Goal: Information Seeking & Learning: Understand process/instructions

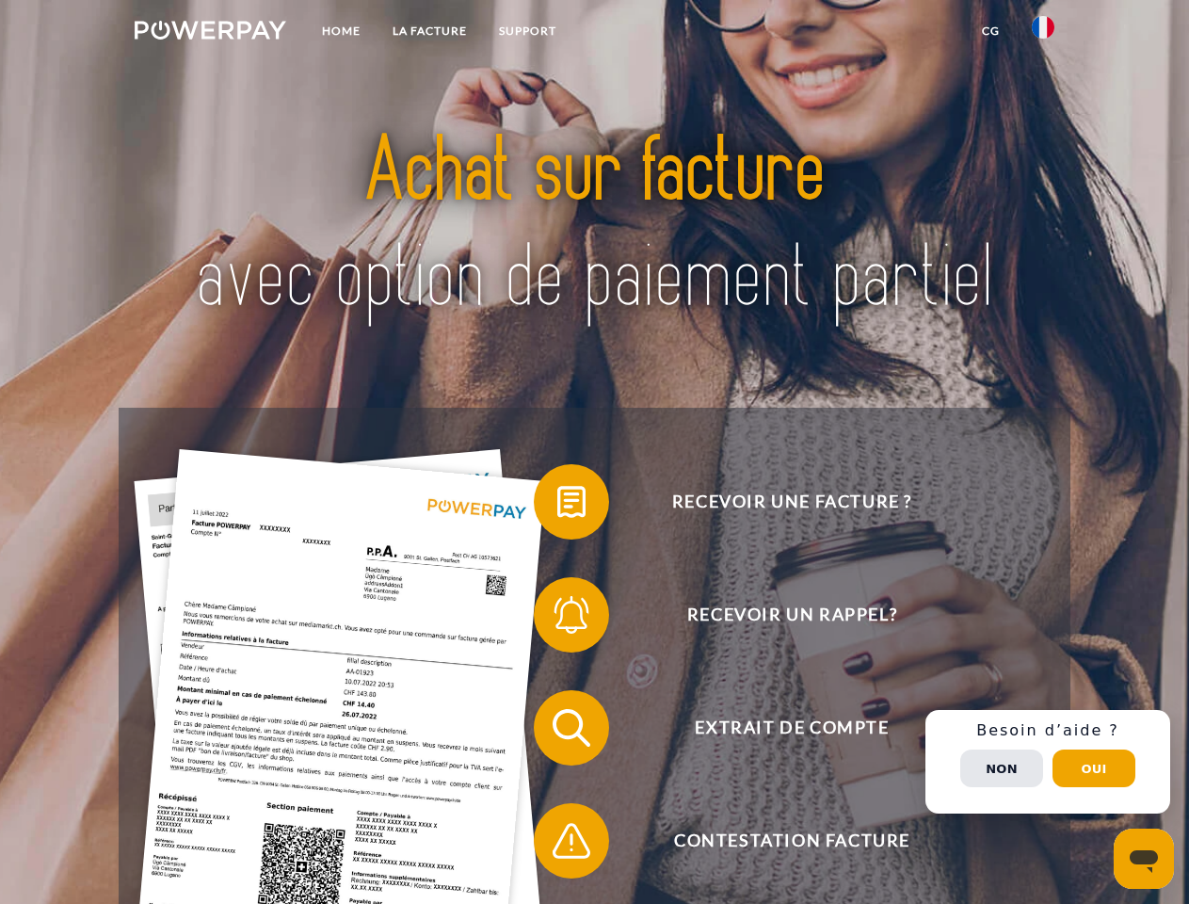
click at [210, 33] on img at bounding box center [211, 30] width 152 height 19
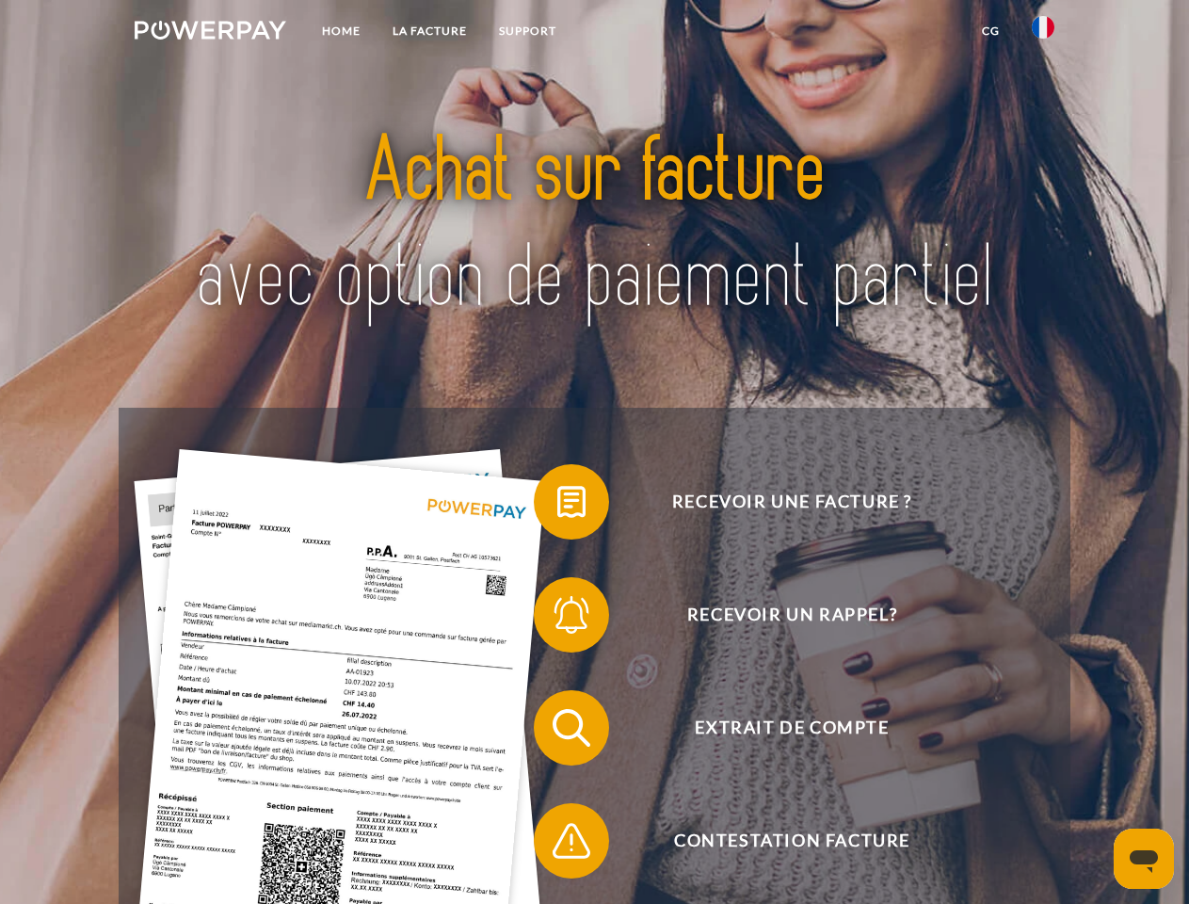
click at [1043, 33] on img at bounding box center [1043, 27] width 23 height 23
click at [990, 31] on link "CG" at bounding box center [991, 31] width 50 height 34
click at [557, 506] on span at bounding box center [543, 502] width 94 height 94
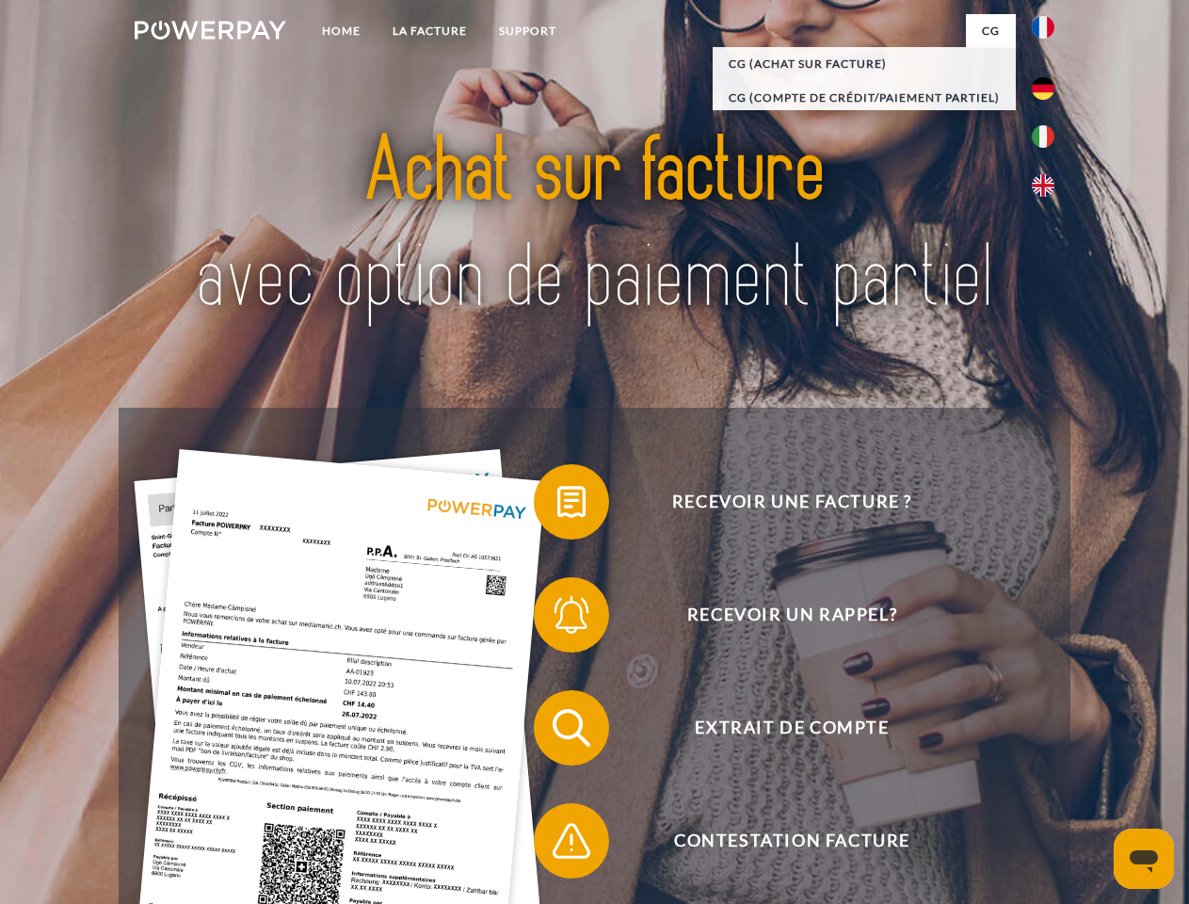
click at [557, 618] on span at bounding box center [543, 615] width 94 height 94
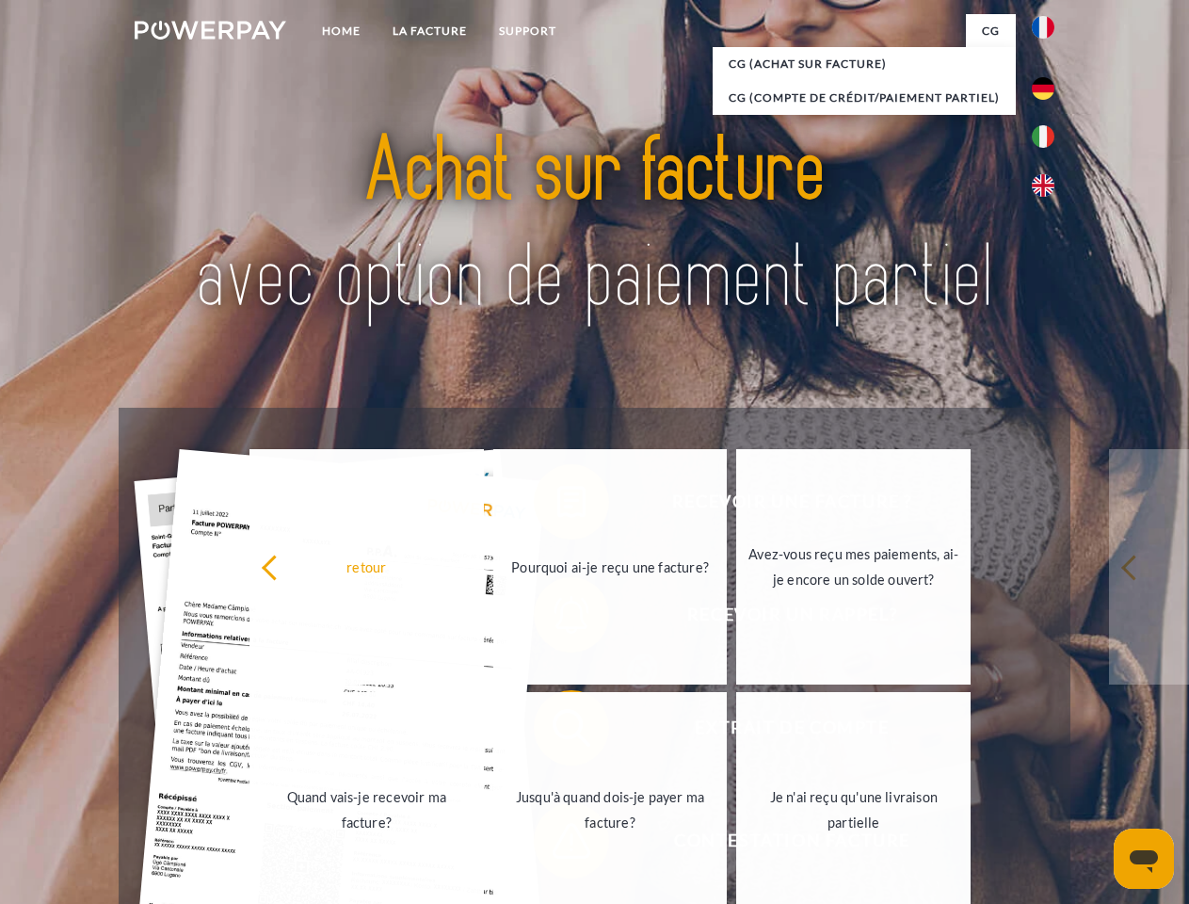
click at [557, 731] on link "Jusqu'à quand dois-je payer ma facture?" at bounding box center [610, 809] width 234 height 235
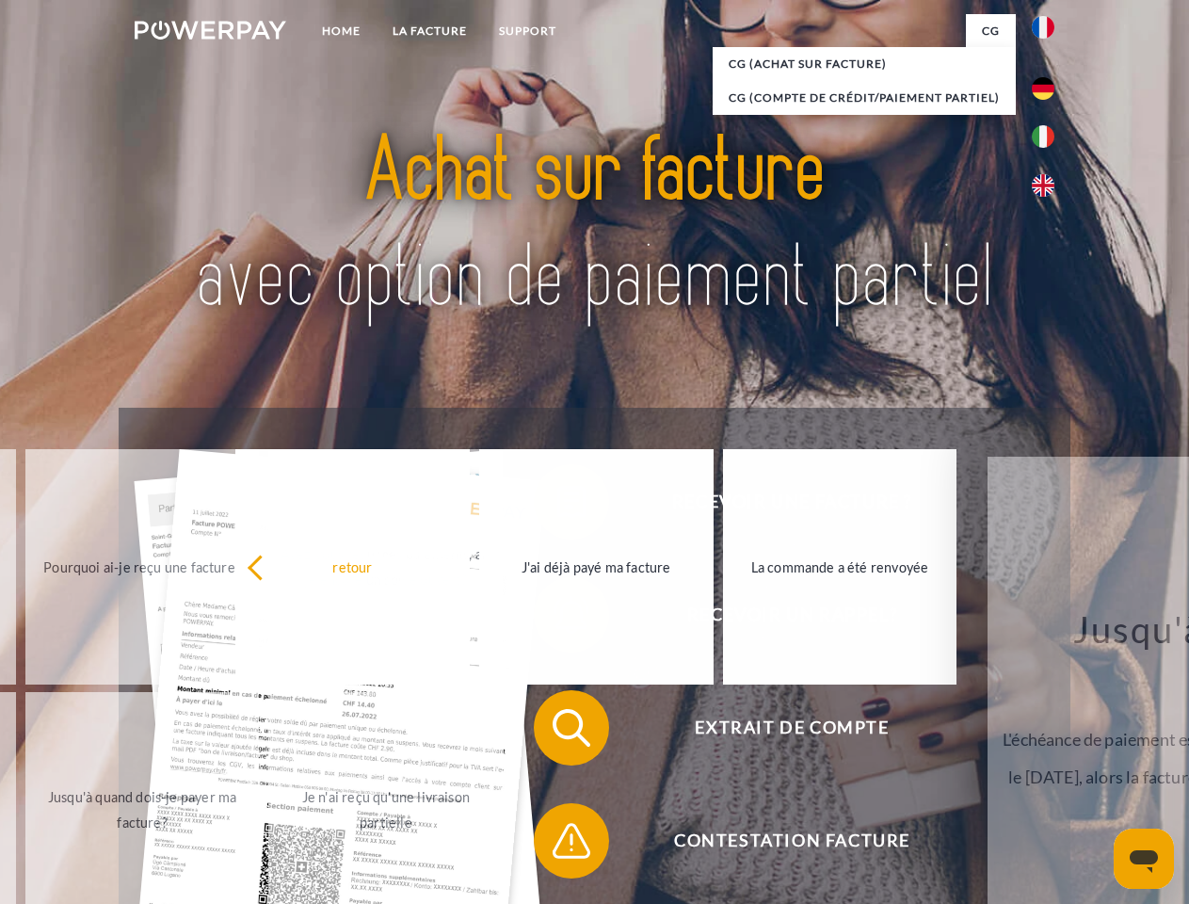
click at [557, 844] on span at bounding box center [543, 841] width 94 height 94
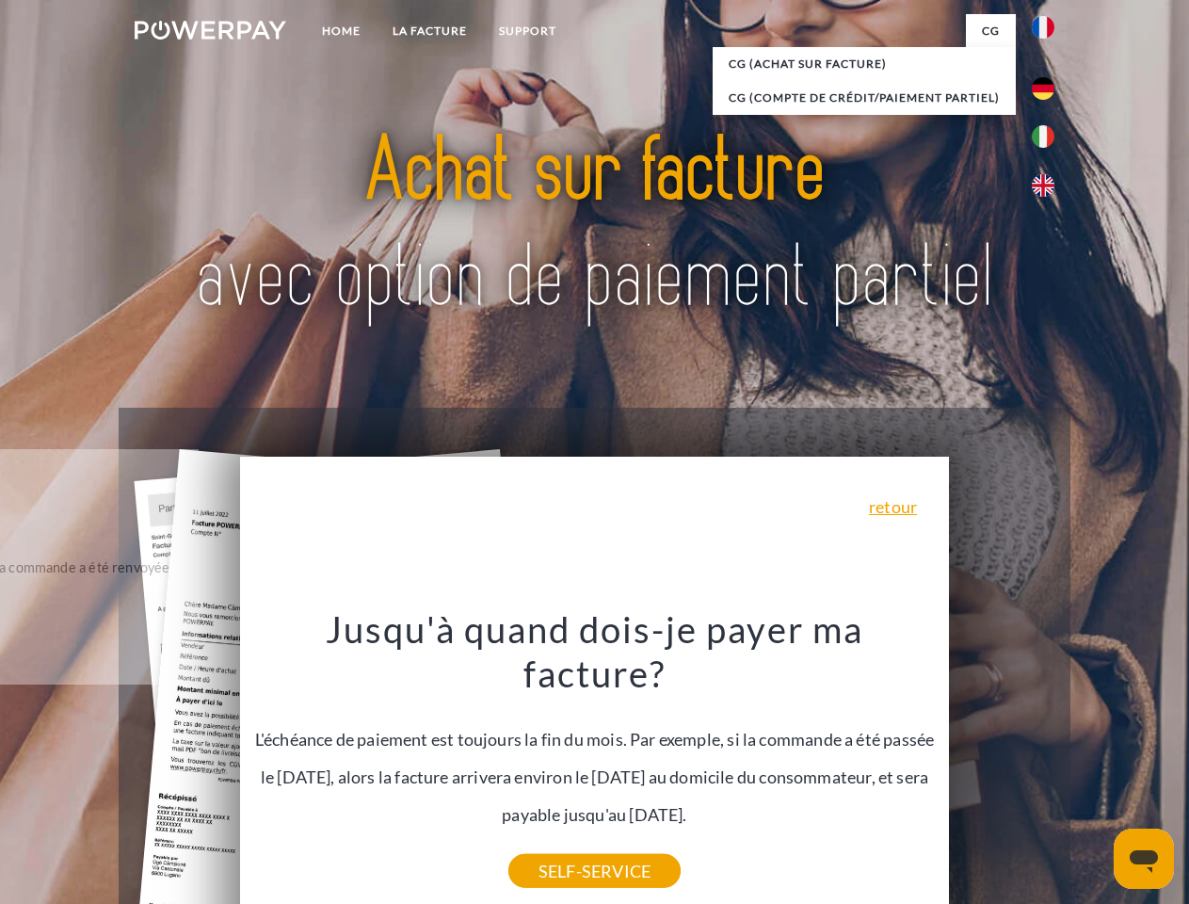
click at [1048, 762] on div "Recevoir une facture ? Recevoir un rappel? Extrait de compte retour" at bounding box center [594, 784] width 951 height 753
click at [1002, 765] on span "Extrait de compte" at bounding box center [791, 727] width 461 height 75
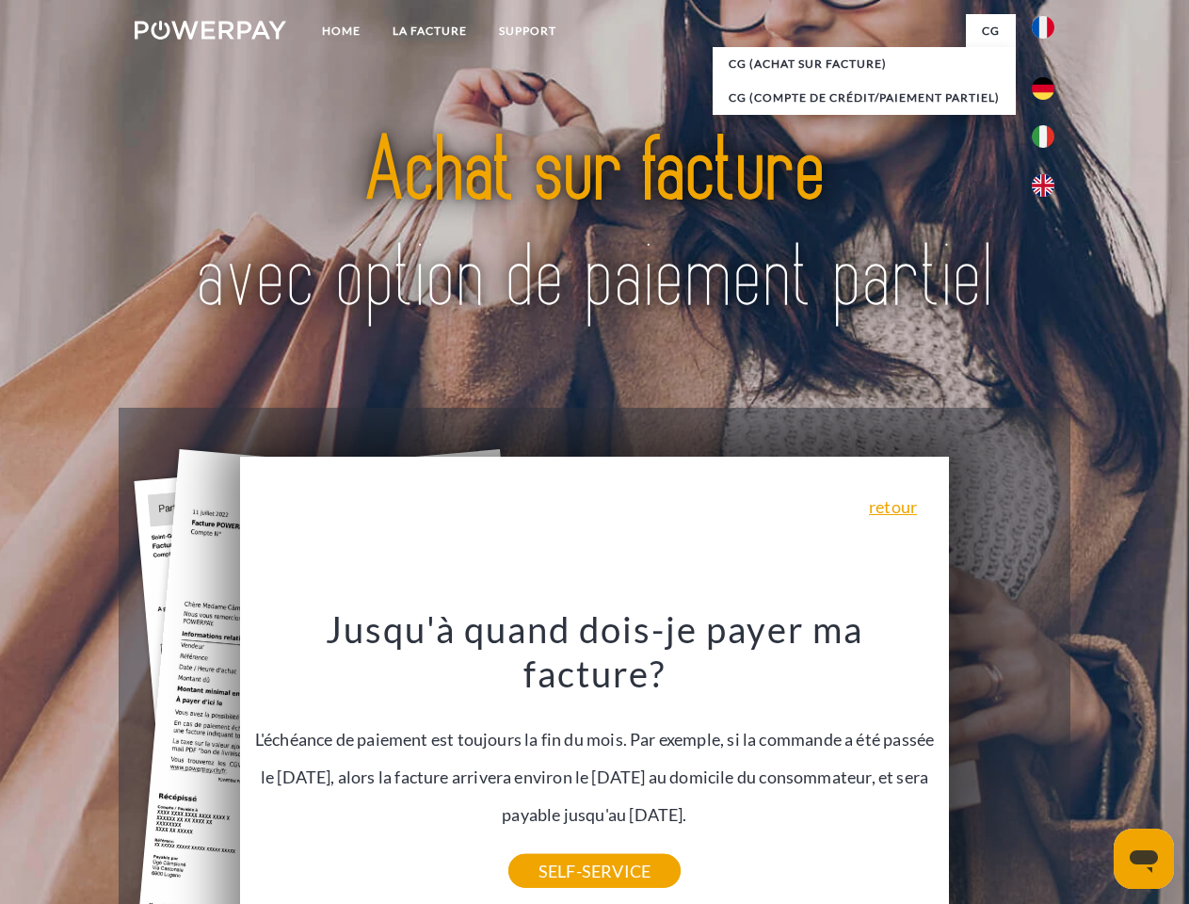
click at [1094, 768] on header "Home LA FACTURE Support" at bounding box center [594, 650] width 1189 height 1300
